Goal: Book appointment/travel/reservation

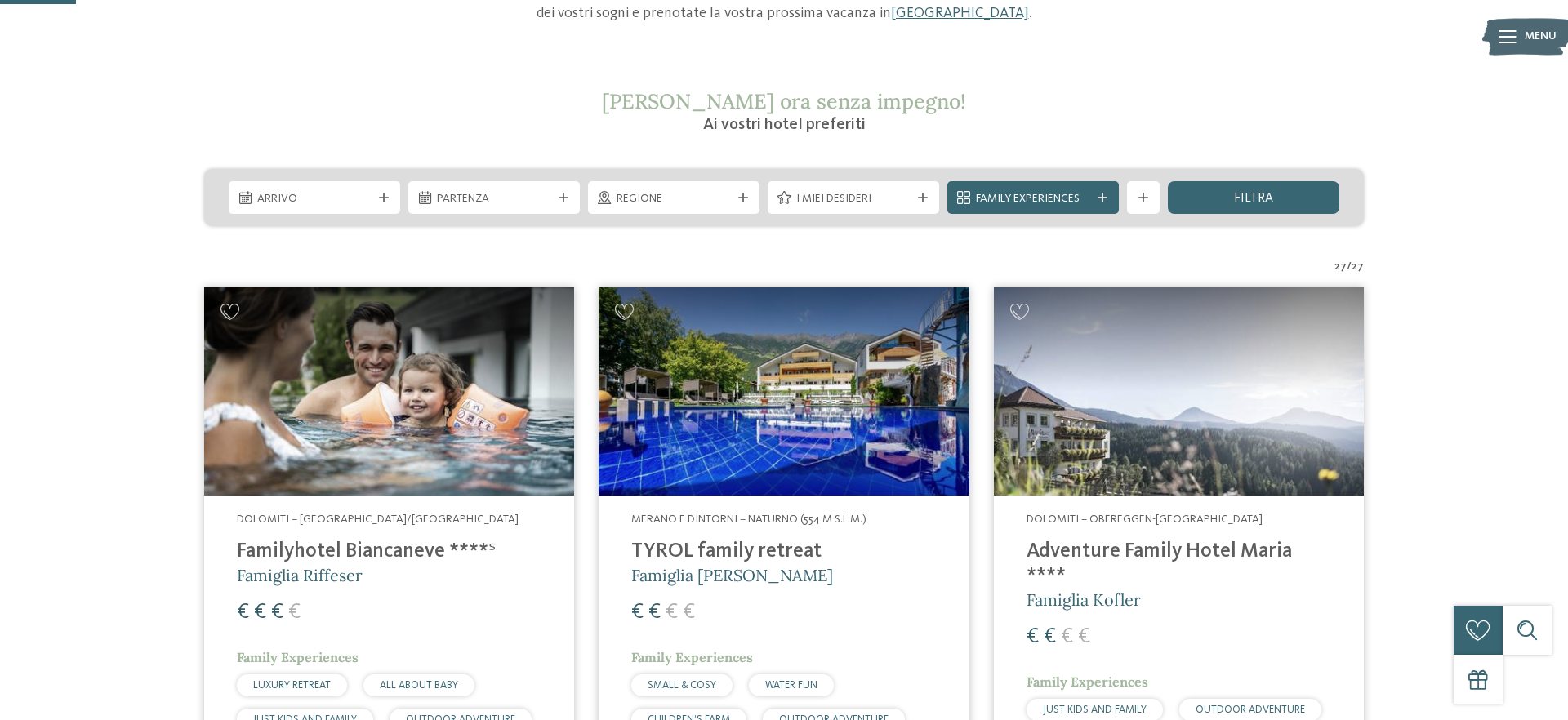
scroll to position [236, 0]
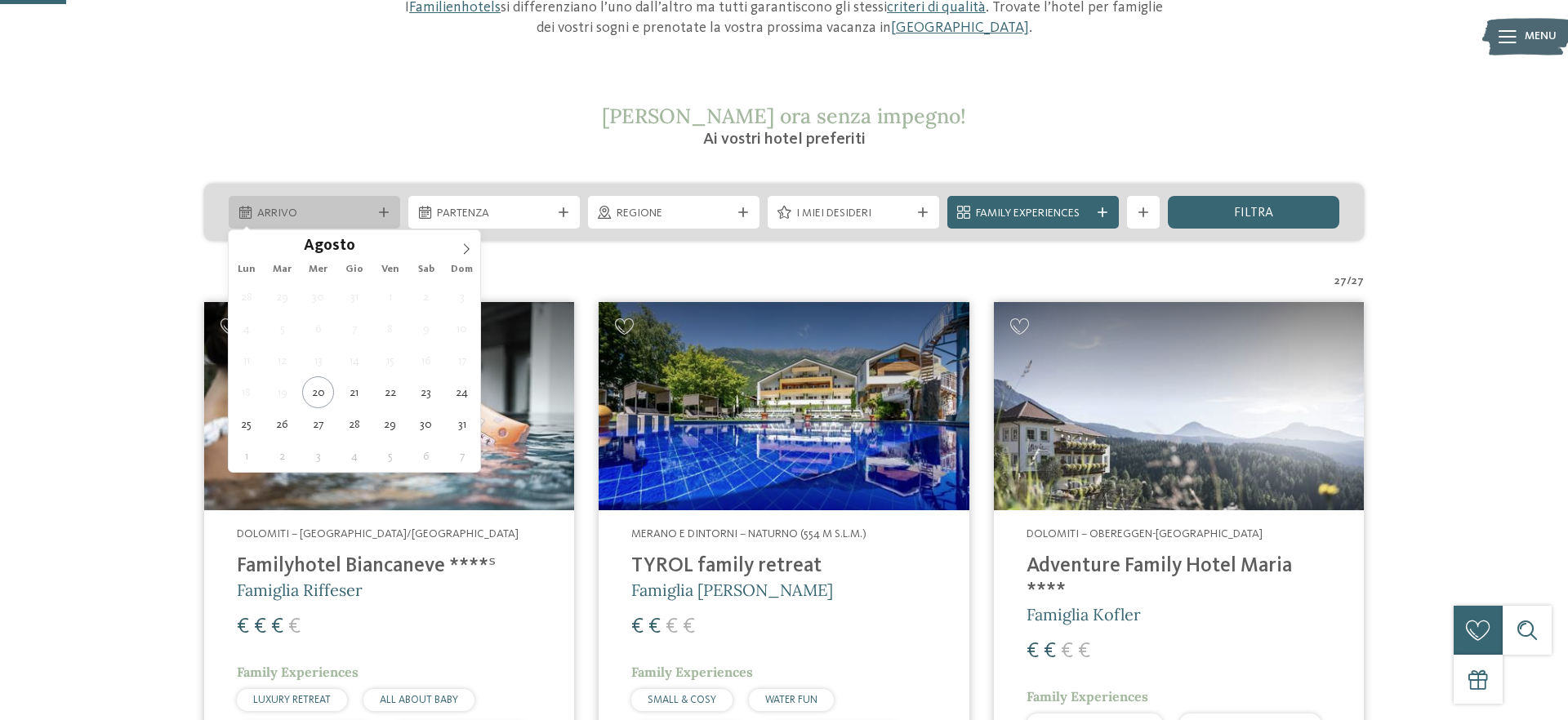
click at [301, 212] on span "Arrivo" at bounding box center [315, 213] width 114 height 16
click at [470, 243] on icon at bounding box center [466, 249] width 12 height 12
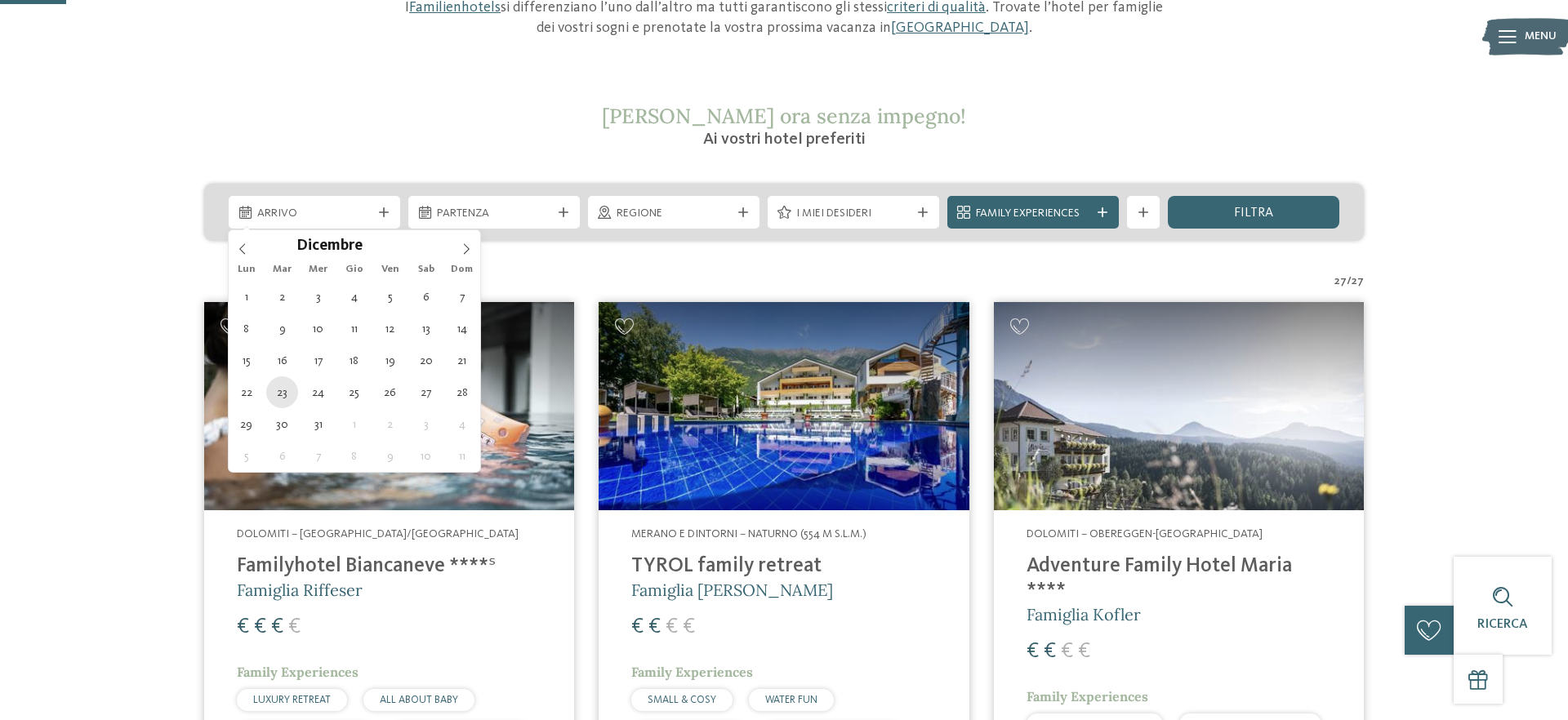
type div "[DATE]"
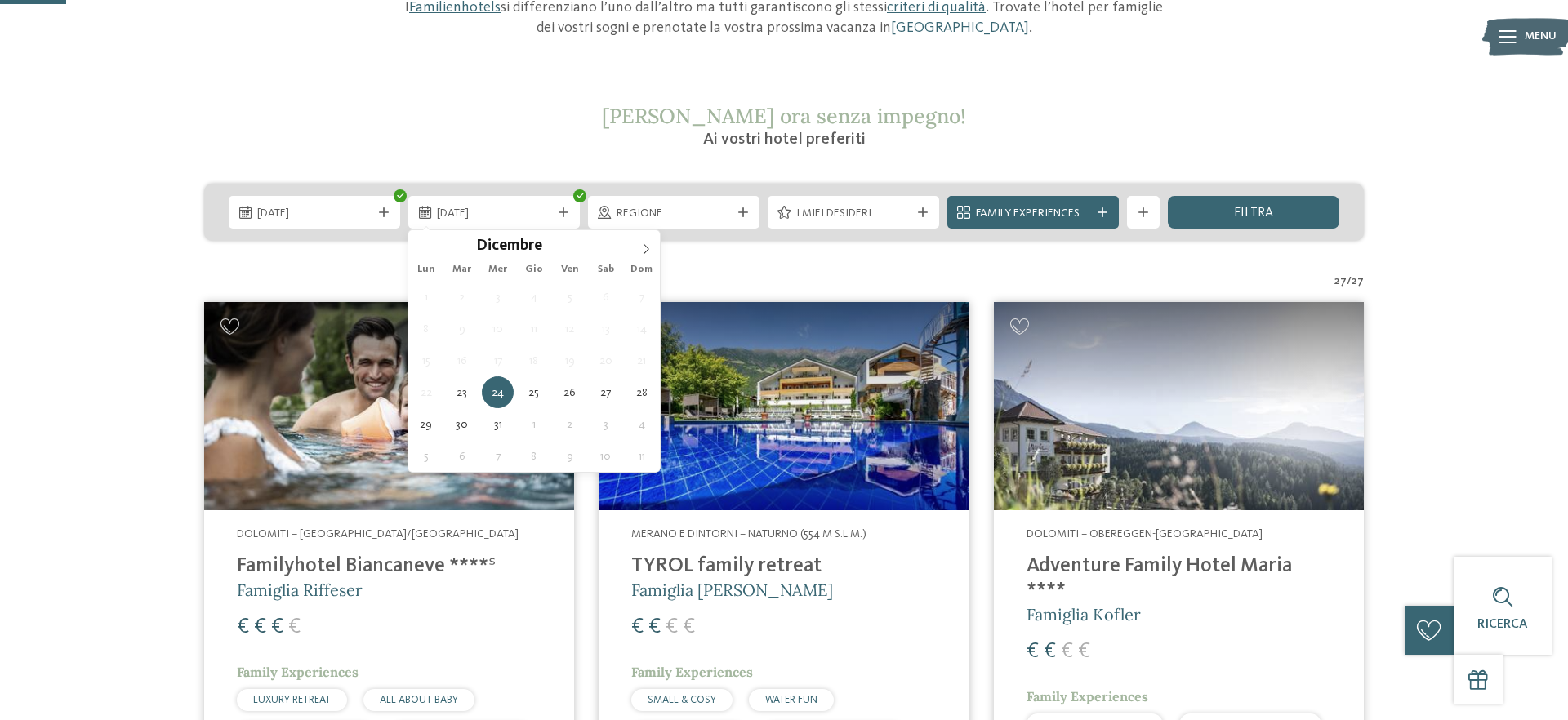
type div "26.12.2025"
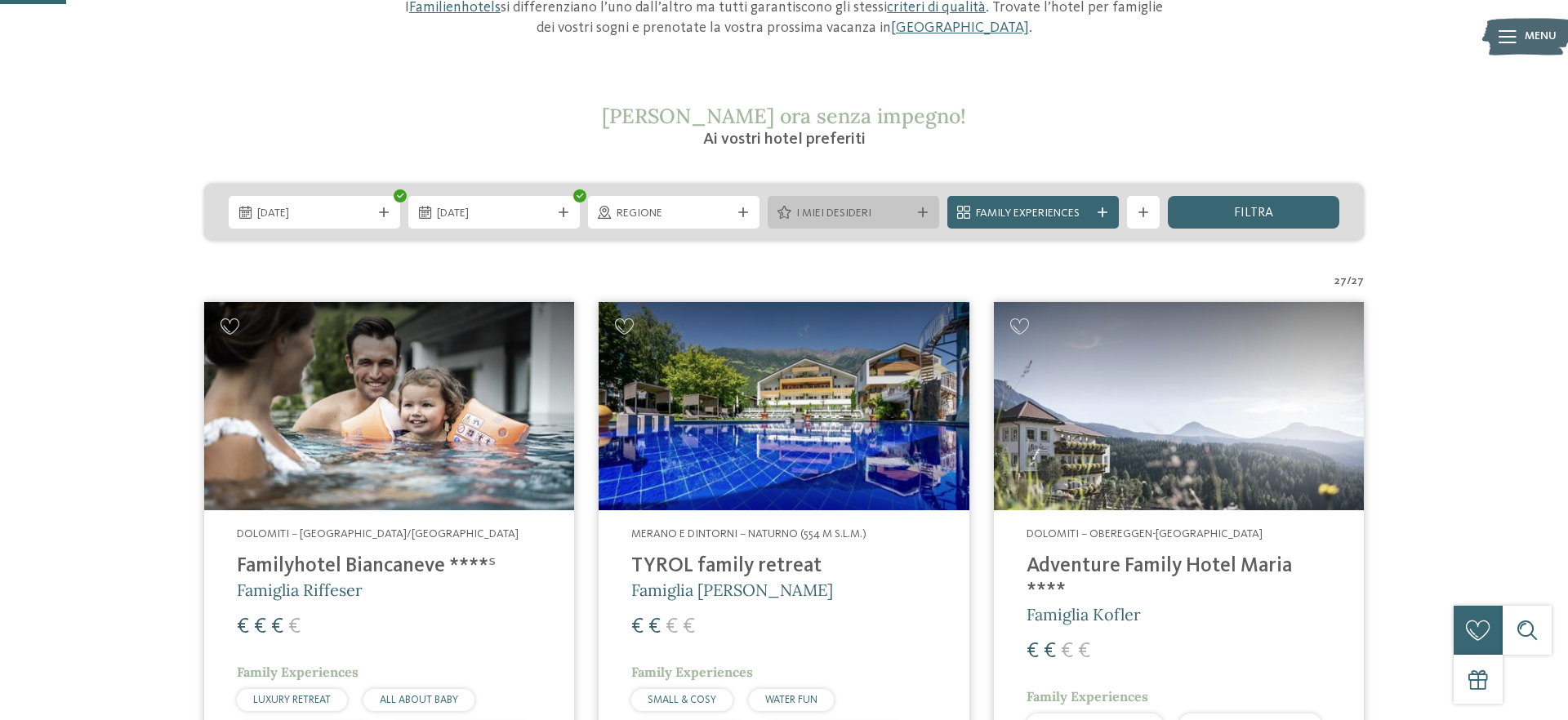
click at [808, 210] on span "I miei desideri" at bounding box center [853, 213] width 114 height 16
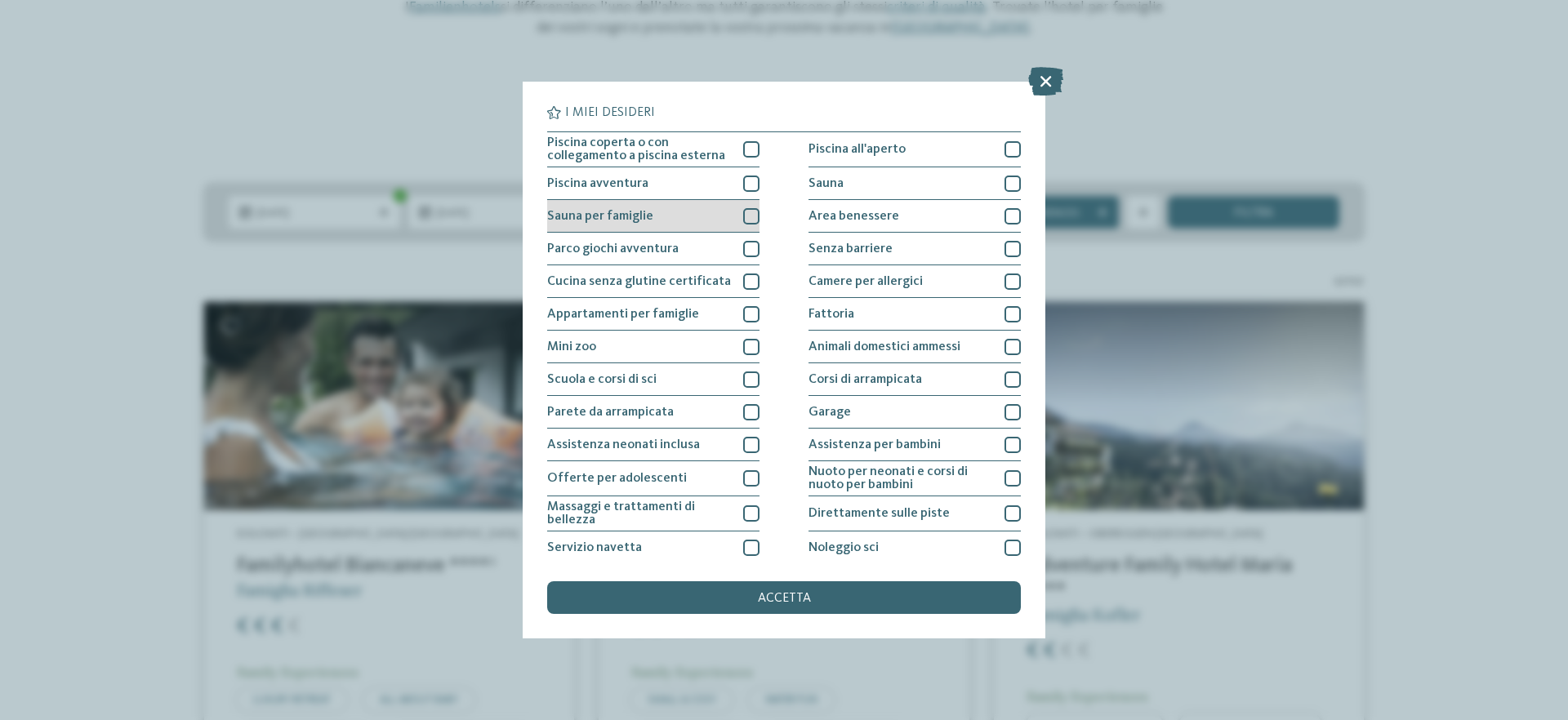
click at [751, 218] on div at bounding box center [751, 216] width 16 height 16
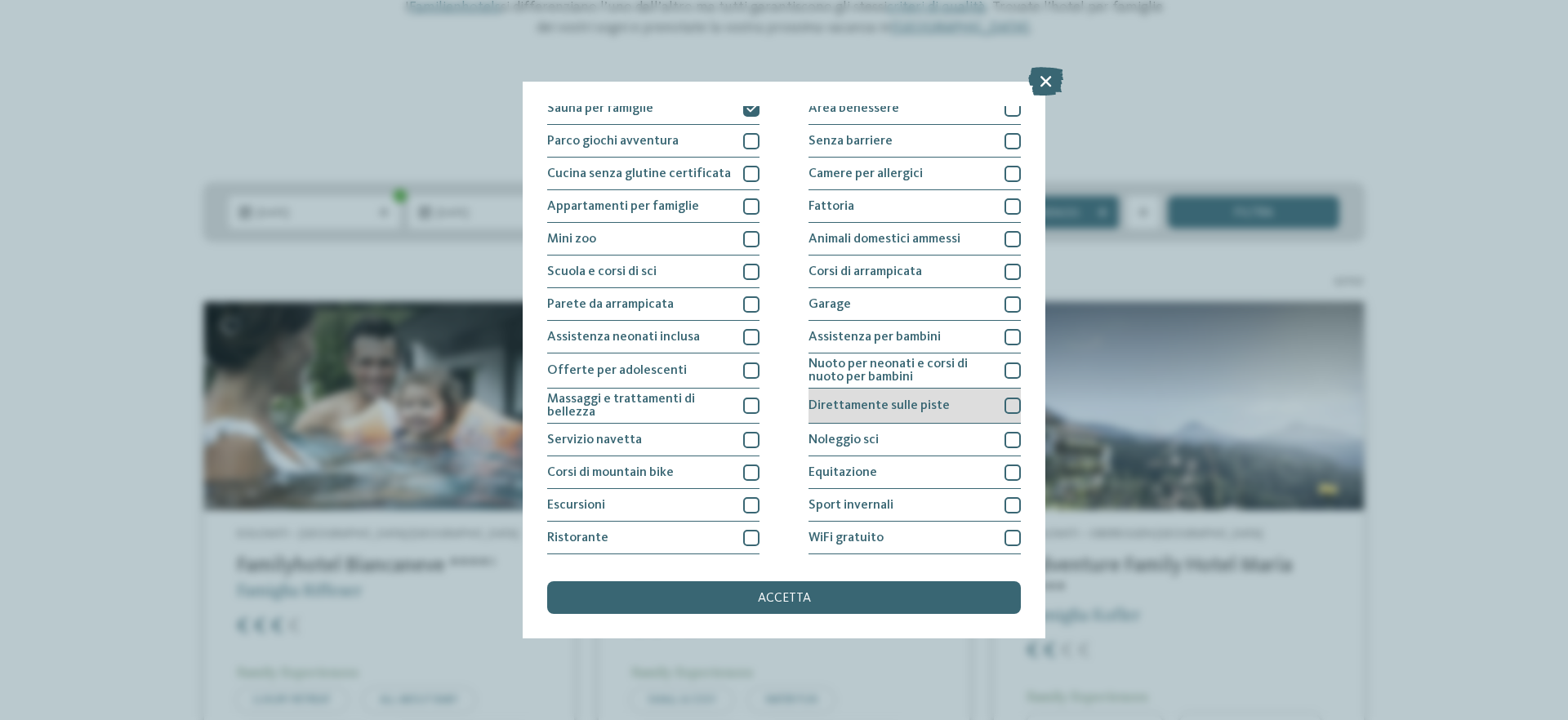
scroll to position [138, 0]
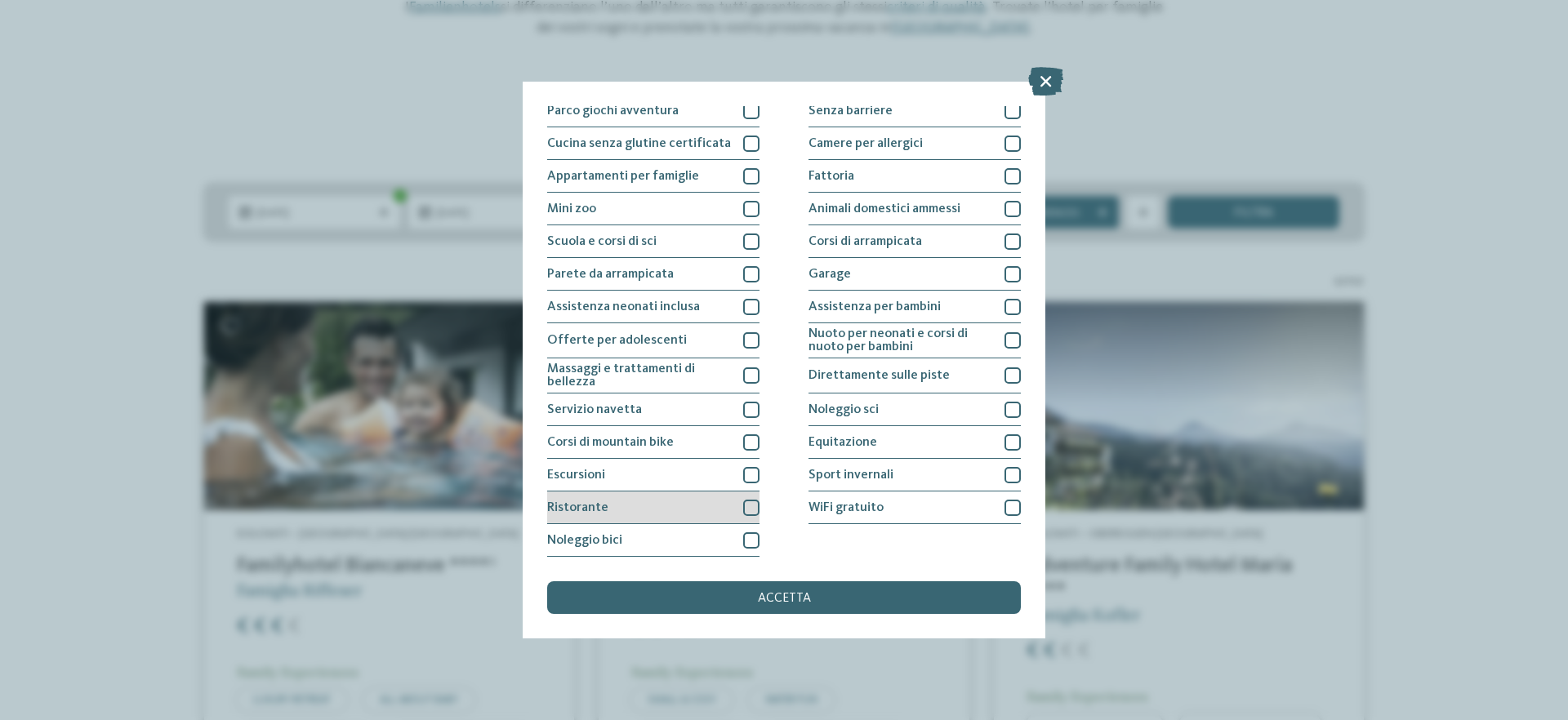
click at [752, 506] on div at bounding box center [751, 508] width 16 height 16
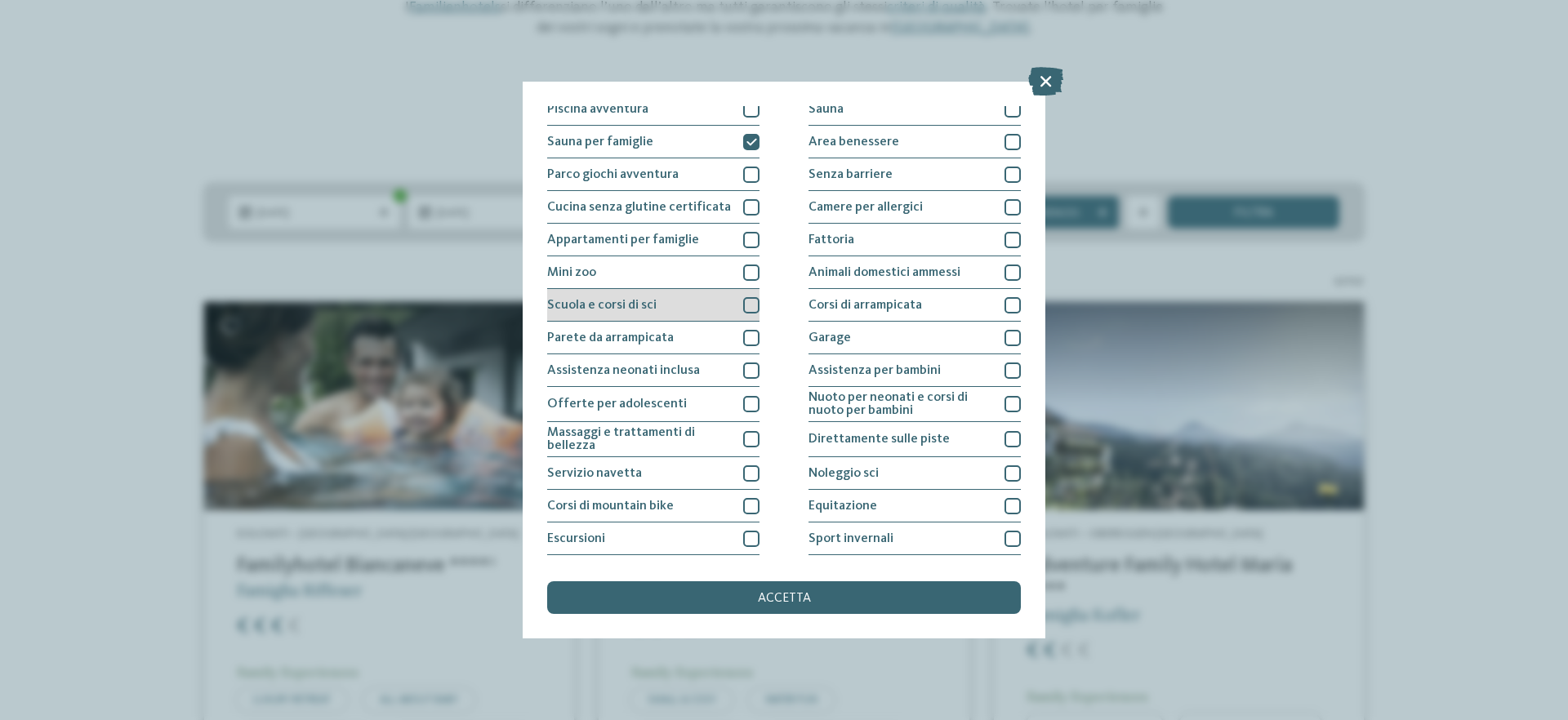
scroll to position [0, 0]
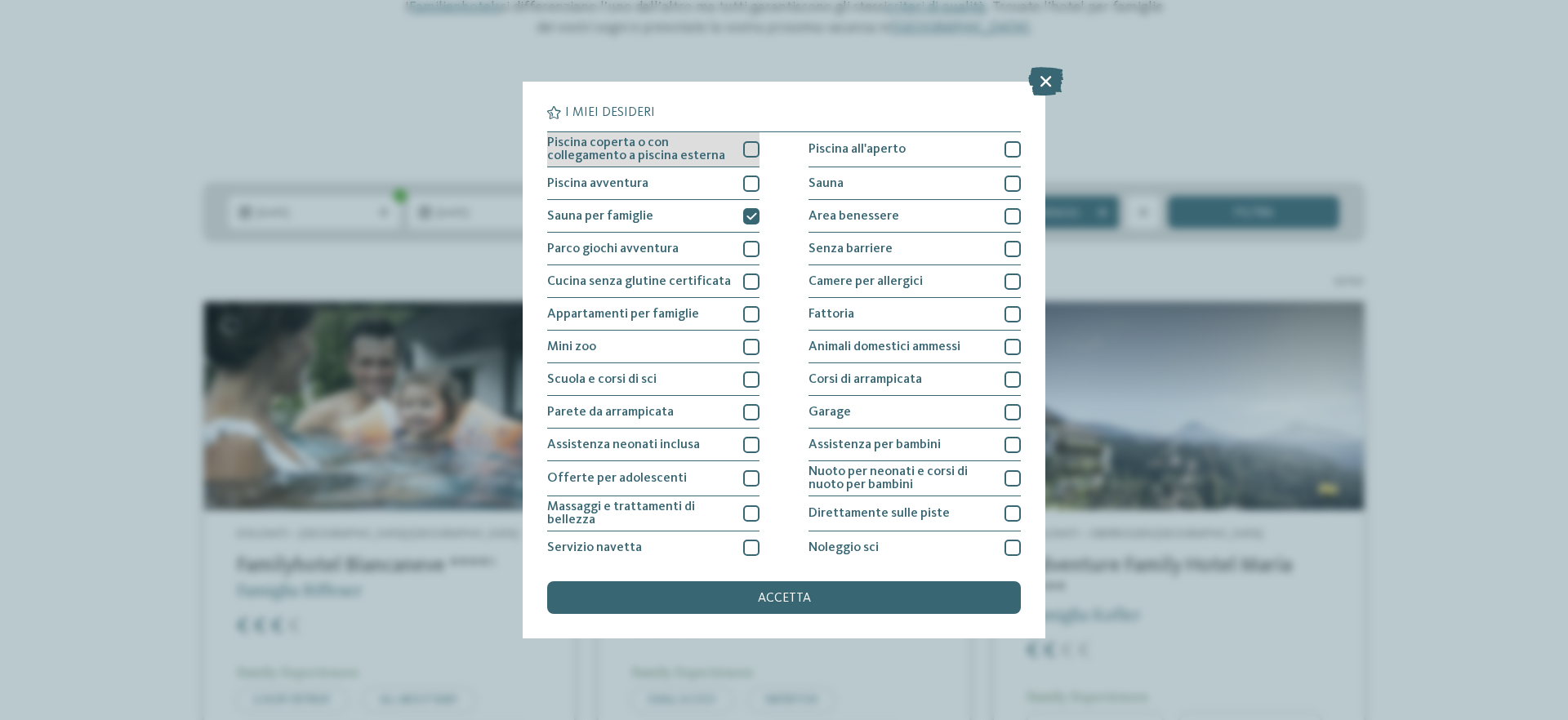
click at [754, 146] on div at bounding box center [751, 149] width 16 height 16
click at [818, 582] on div "accetta" at bounding box center [784, 598] width 474 height 33
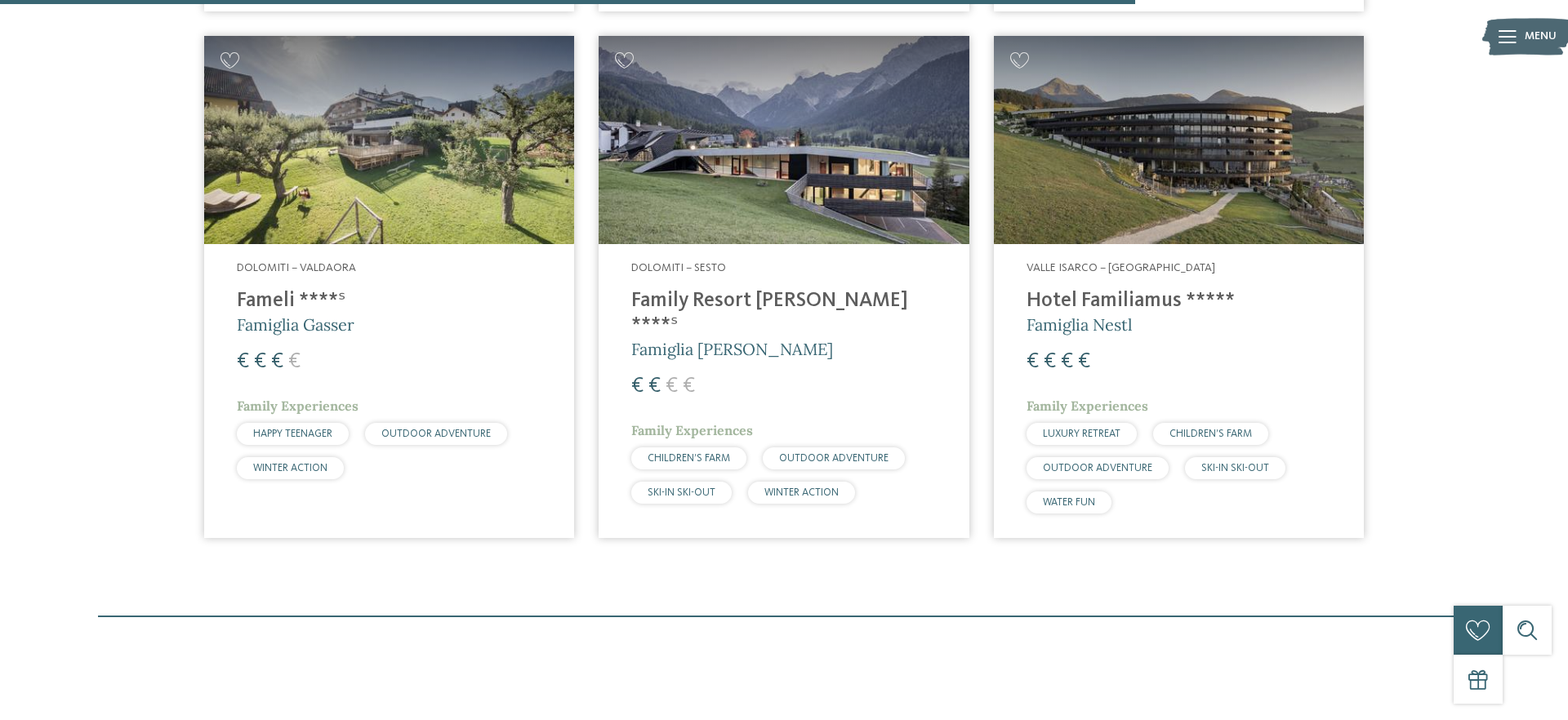
scroll to position [1684, 0]
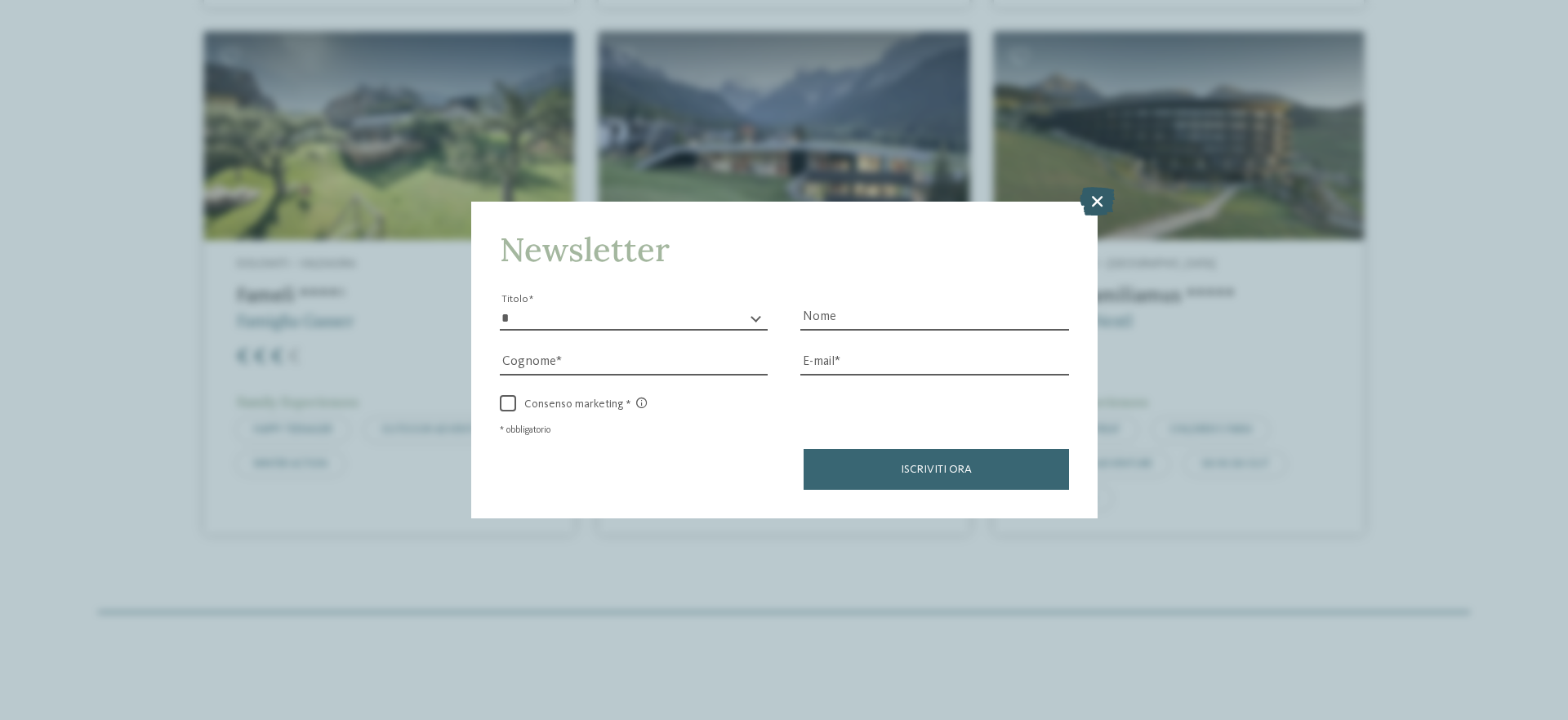
click at [1094, 198] on icon at bounding box center [1097, 201] width 35 height 29
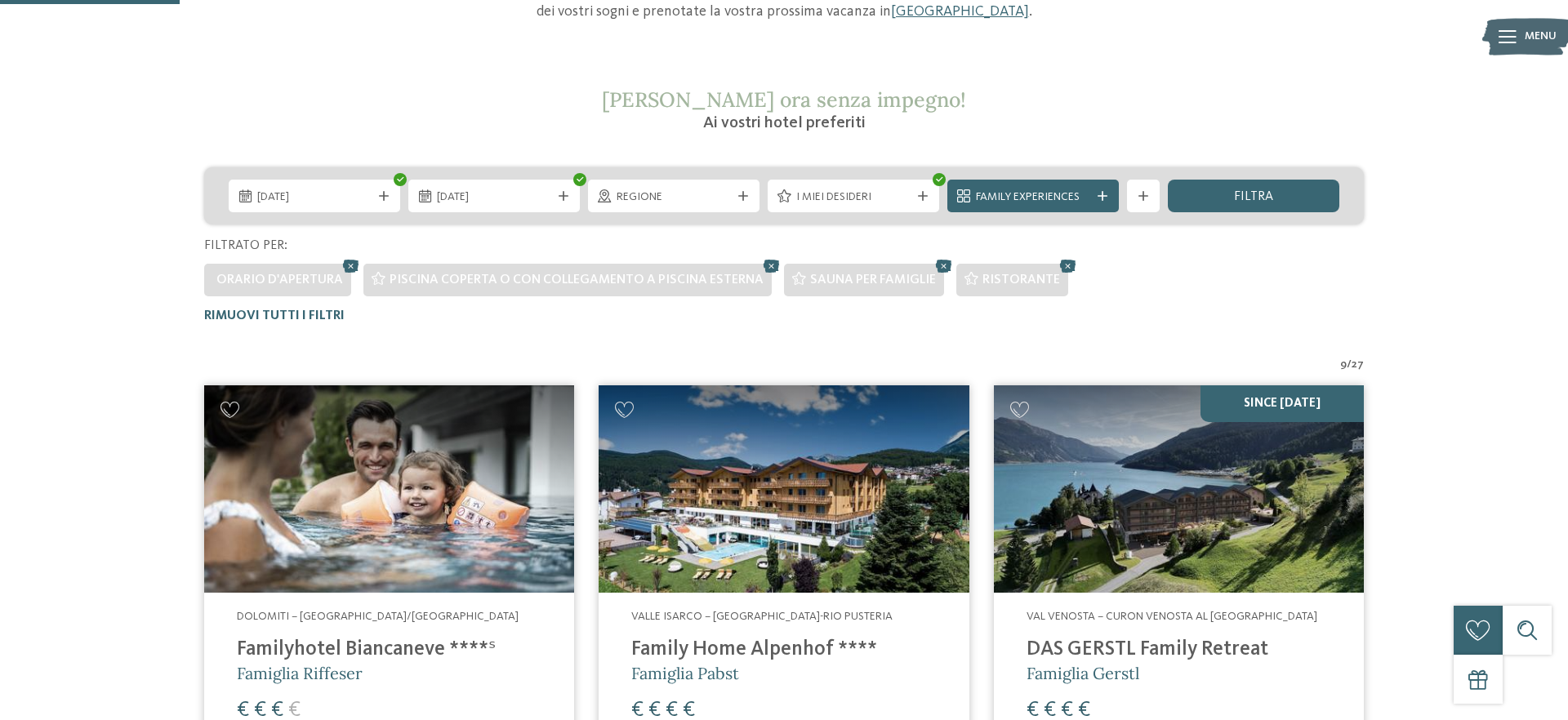
scroll to position [241, 0]
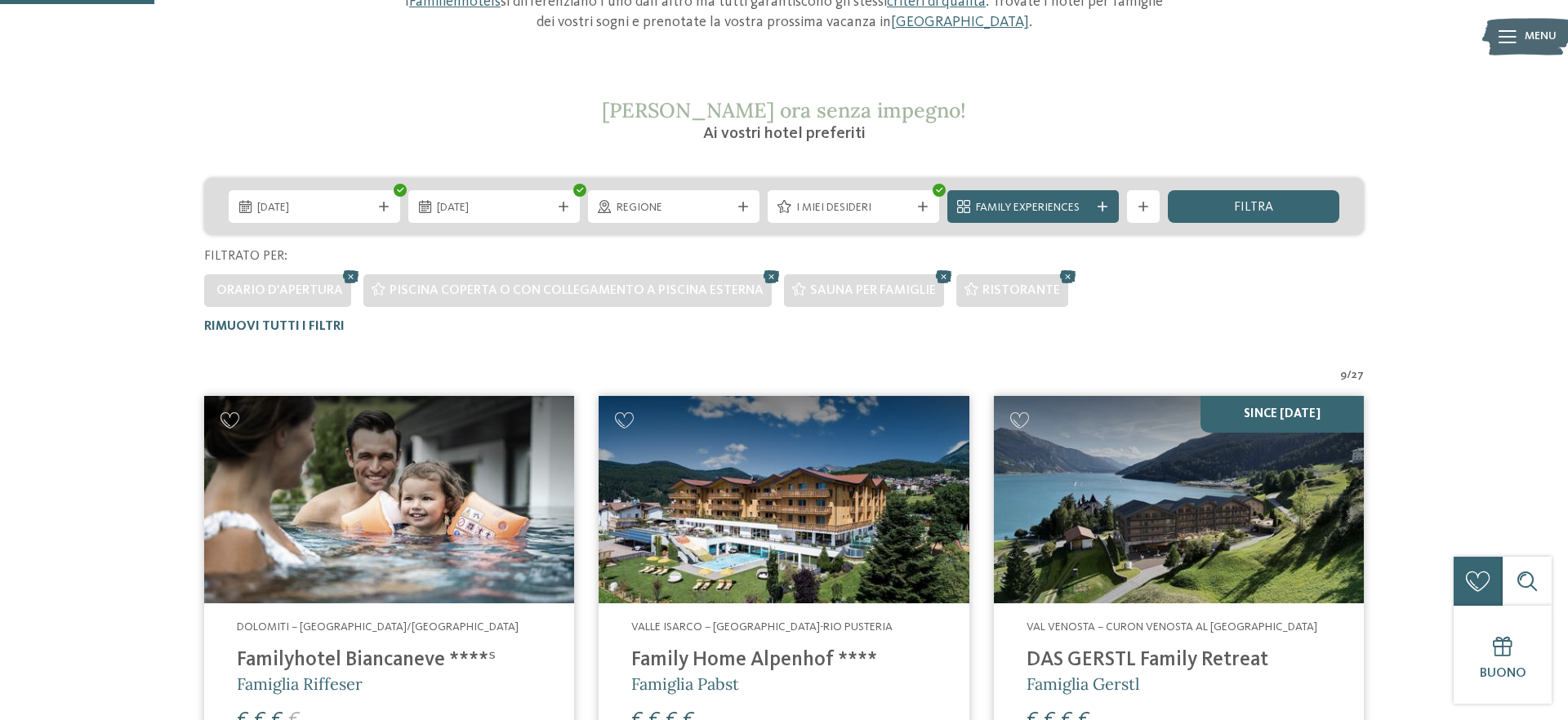
click at [373, 469] on img at bounding box center [389, 500] width 370 height 208
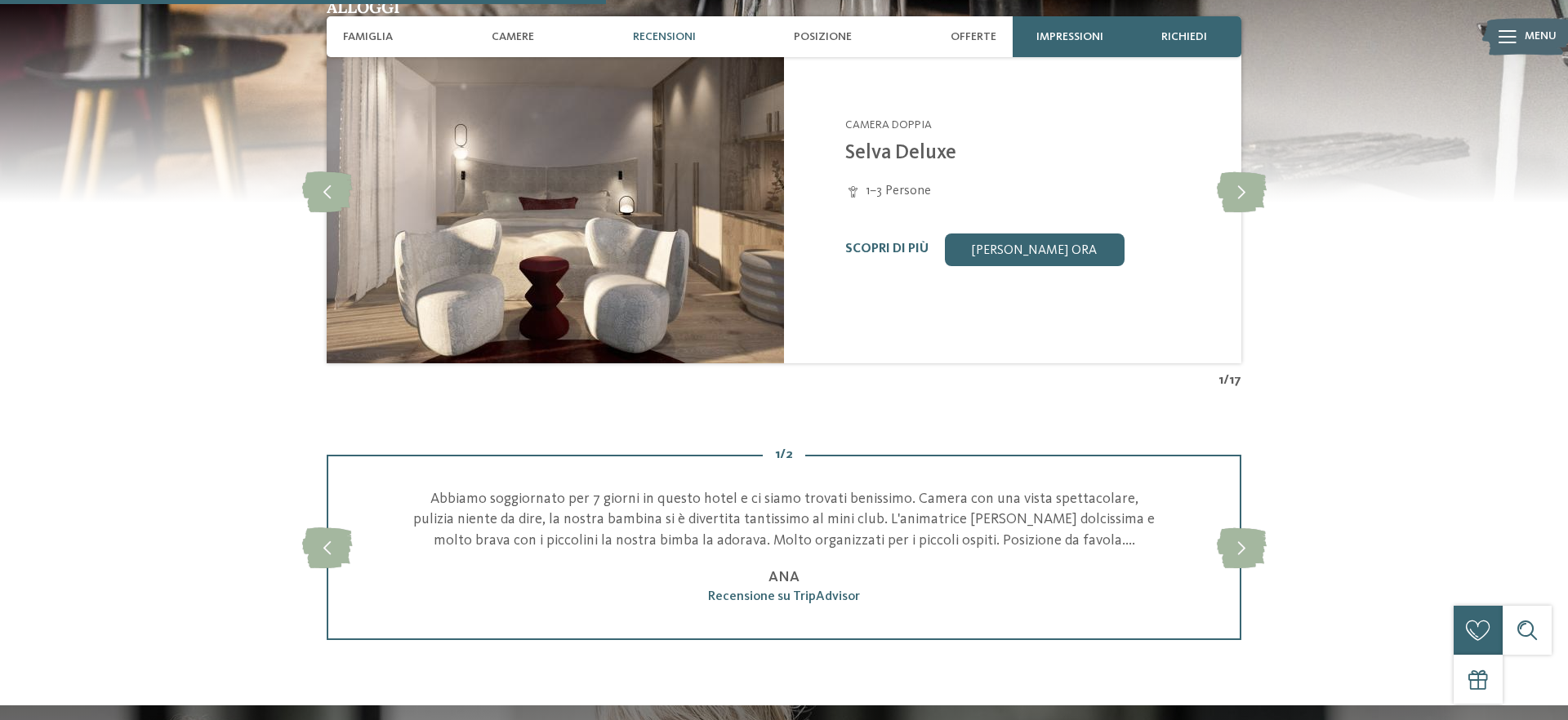
scroll to position [1777, 0]
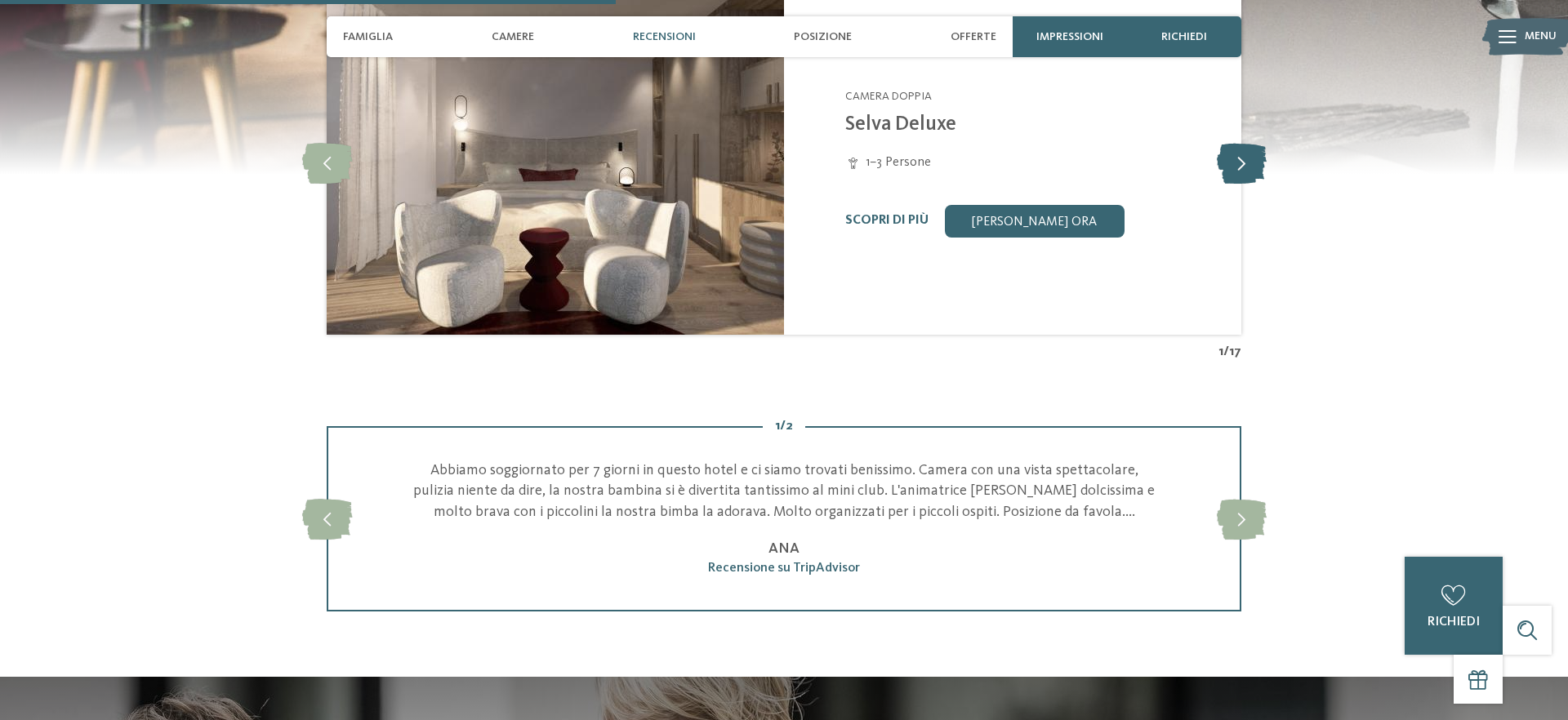
click at [1247, 159] on icon at bounding box center [1242, 163] width 50 height 41
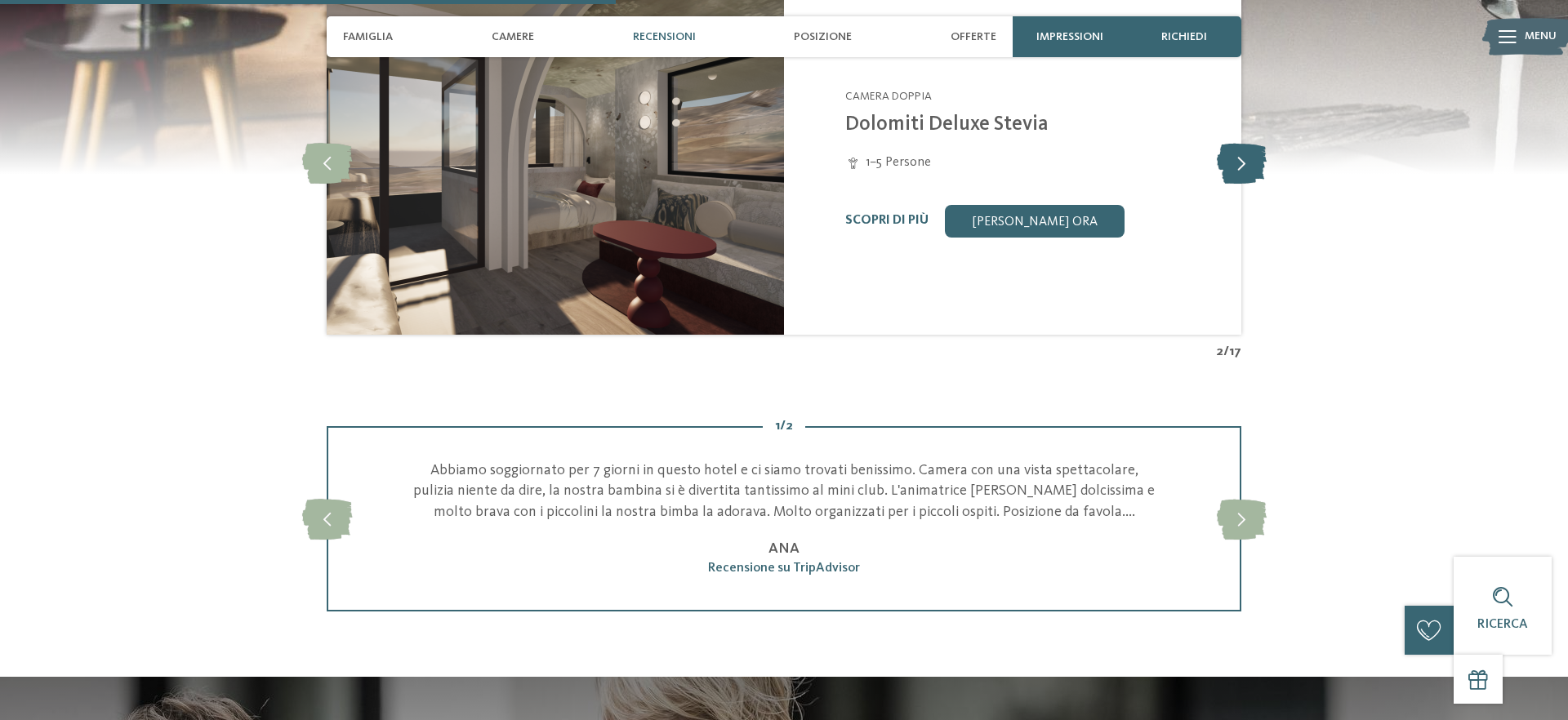
click at [1237, 161] on icon at bounding box center [1242, 163] width 50 height 41
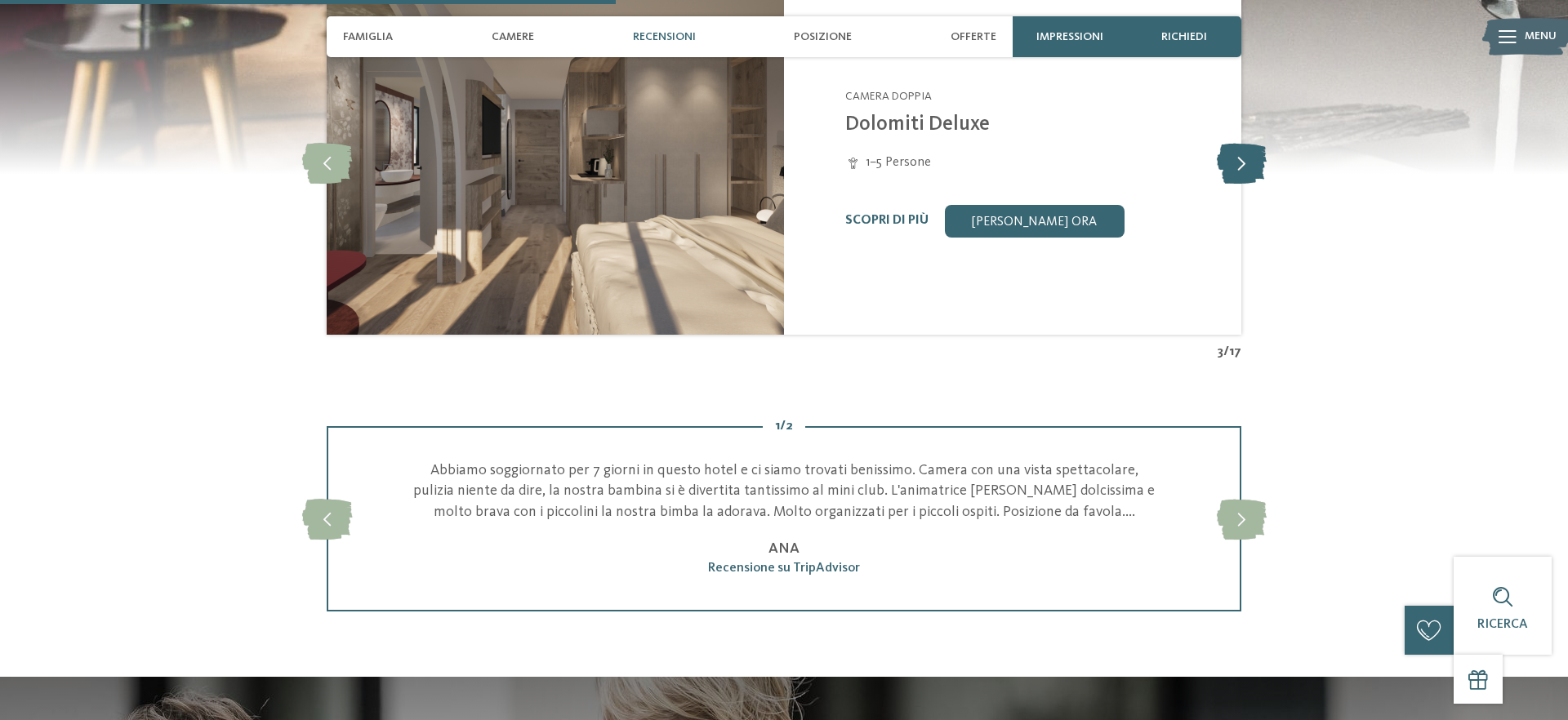
click at [1237, 161] on icon at bounding box center [1242, 163] width 50 height 41
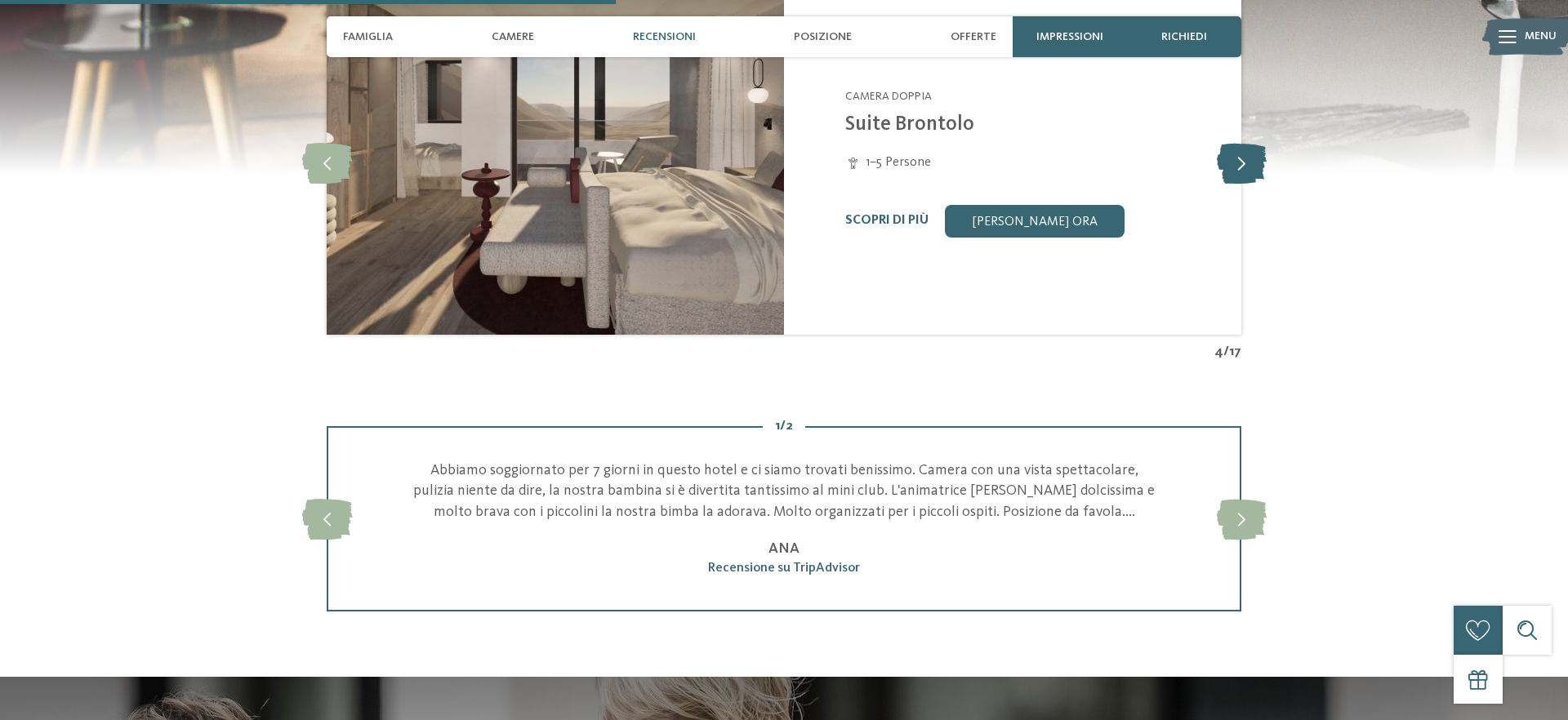
click at [1237, 161] on icon at bounding box center [1242, 163] width 50 height 41
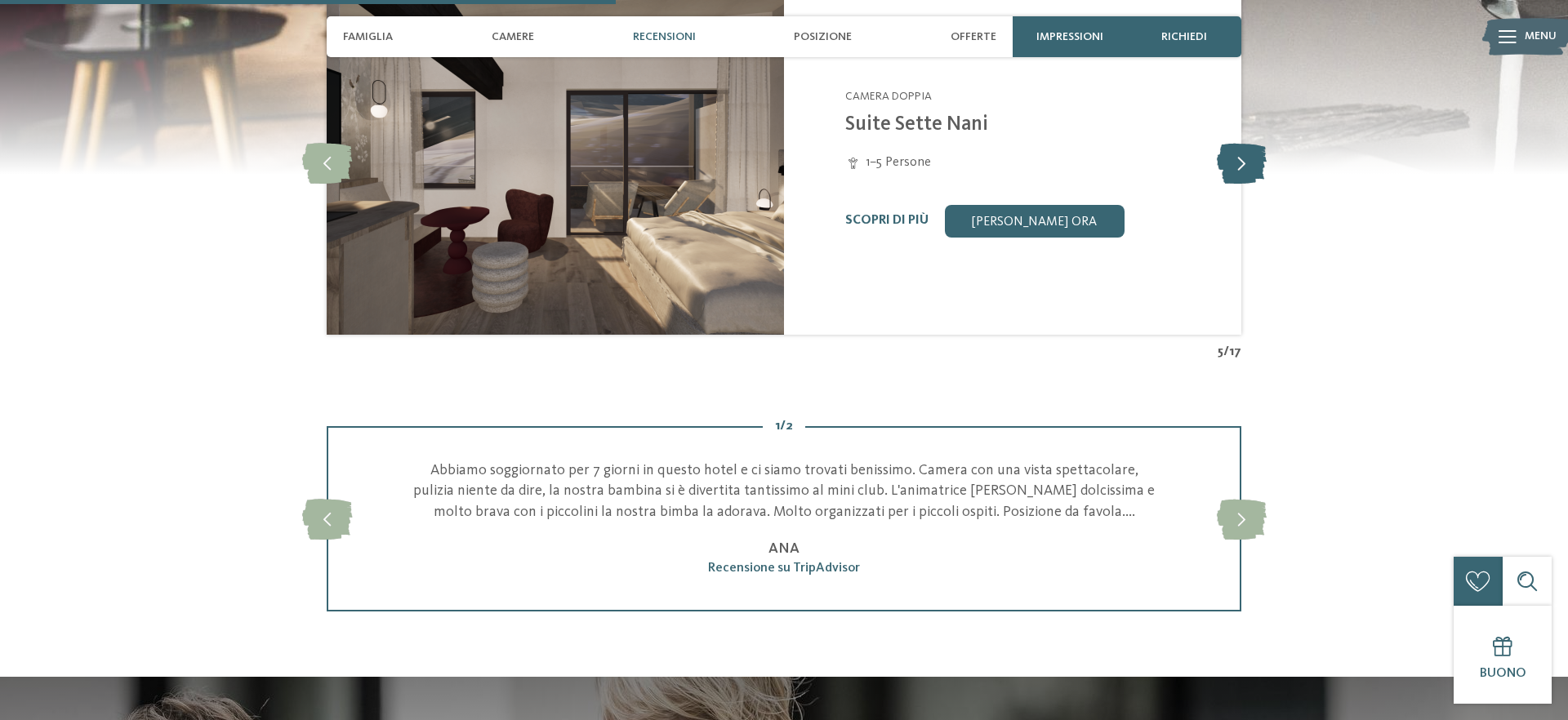
click at [1237, 161] on icon at bounding box center [1242, 163] width 50 height 41
